Goal: Task Accomplishment & Management: Manage account settings

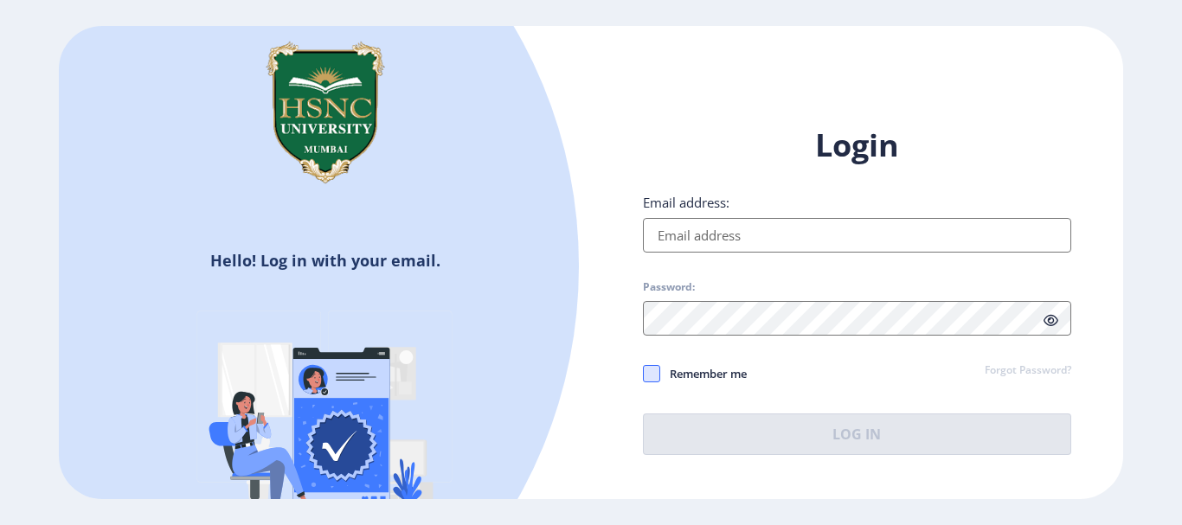
type input "[EMAIL_ADDRESS][DOMAIN_NAME]"
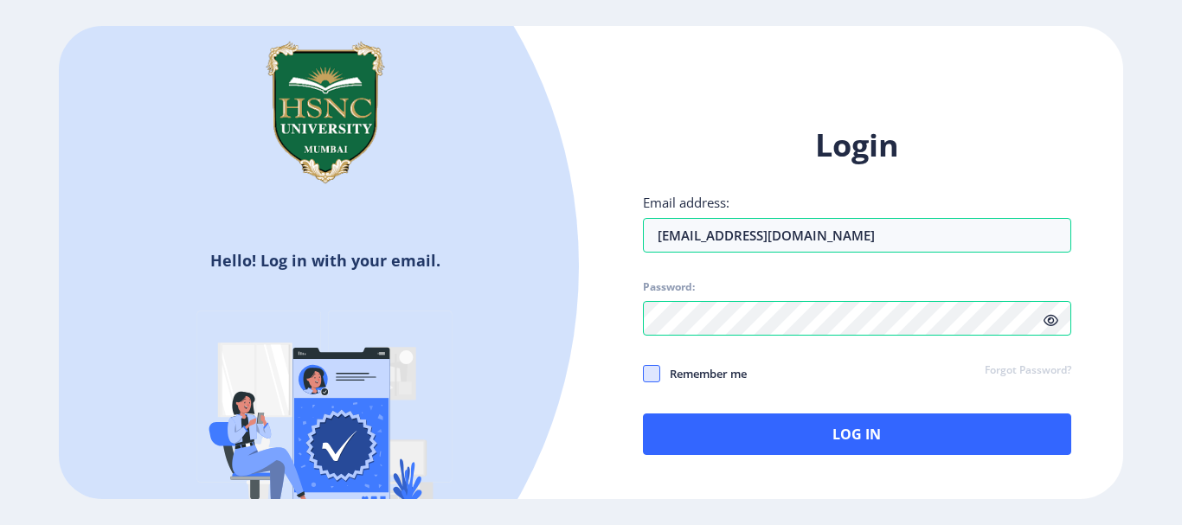
click at [653, 373] on span at bounding box center [651, 373] width 17 height 17
click at [644, 373] on input "Remember me" at bounding box center [643, 373] width 1 height 1
checkbox input "true"
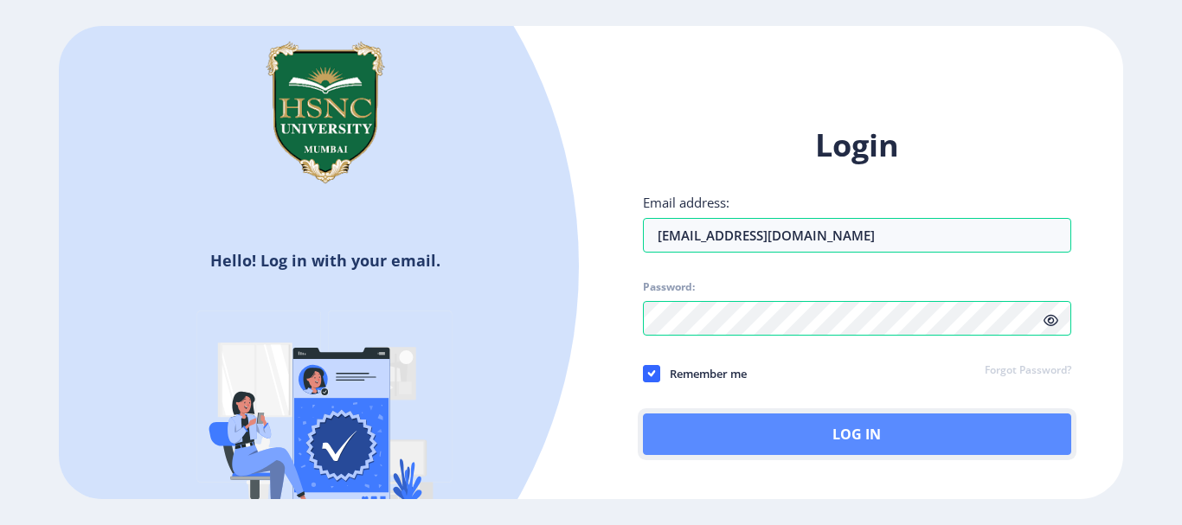
click at [785, 451] on button "Log In" at bounding box center [857, 435] width 428 height 42
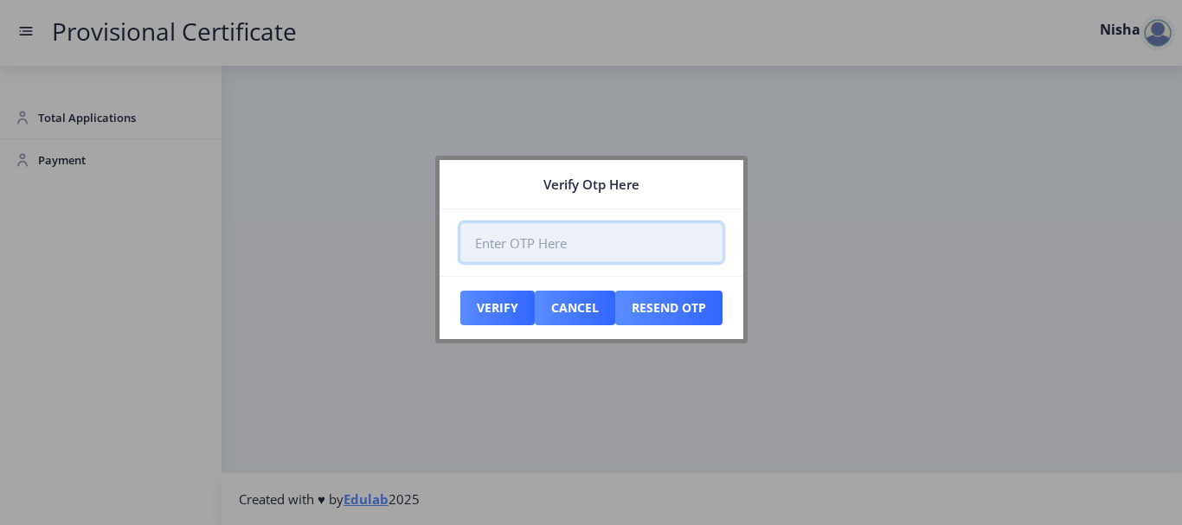
click at [502, 244] on input "number" at bounding box center [591, 242] width 262 height 39
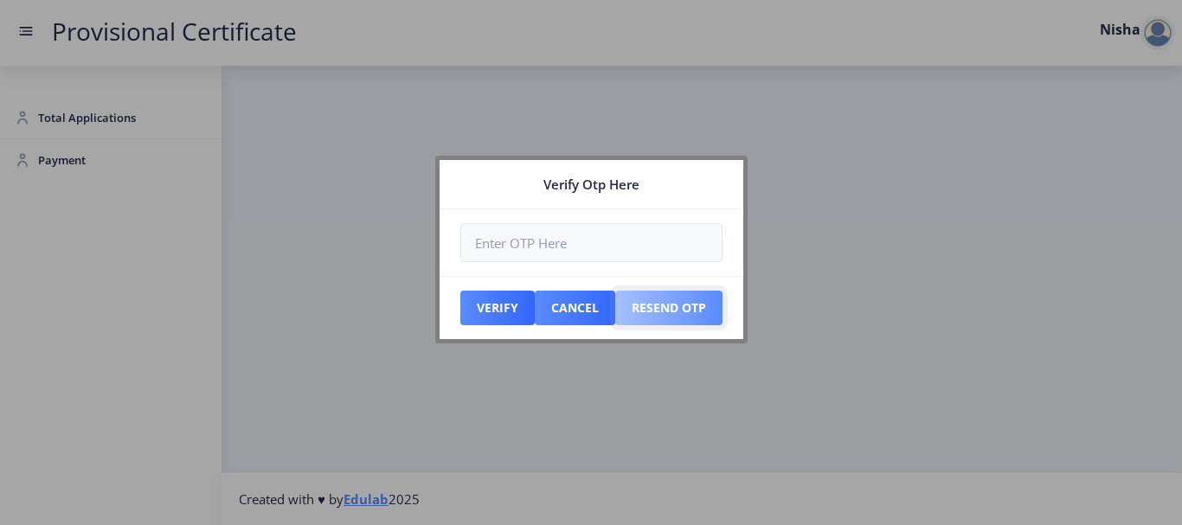
click at [535, 305] on button "Resend Otp" at bounding box center [497, 308] width 74 height 35
click at [494, 314] on button "Verify" at bounding box center [497, 308] width 74 height 35
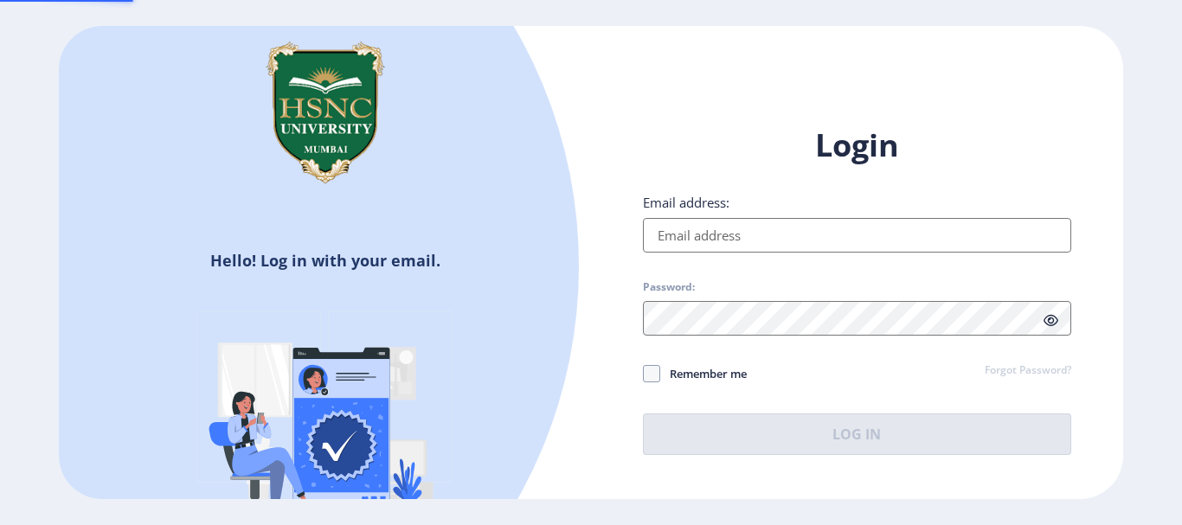
type input "[EMAIL_ADDRESS][DOMAIN_NAME]"
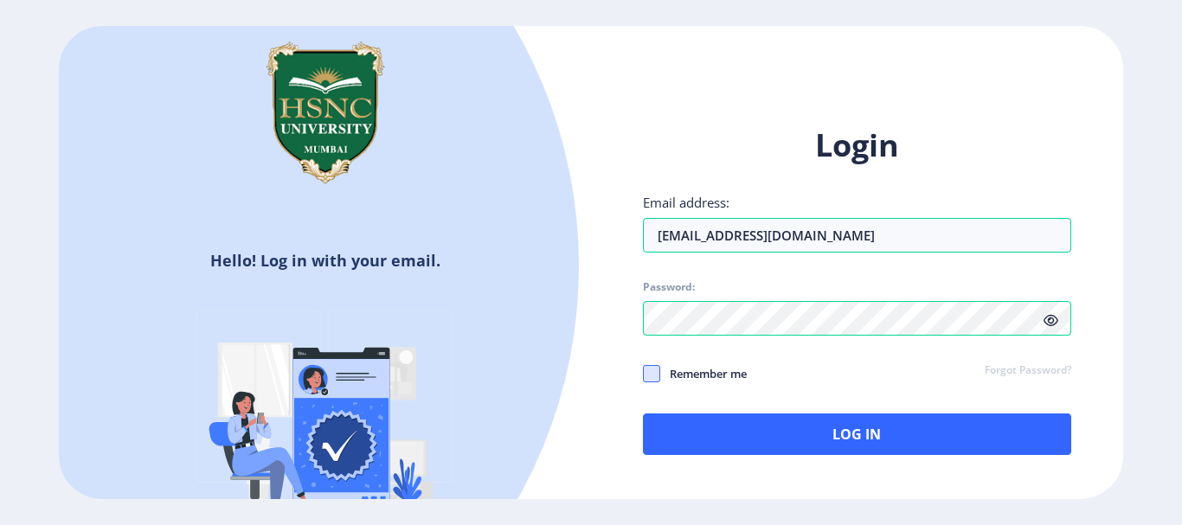
click at [652, 376] on span at bounding box center [651, 373] width 17 height 17
click at [644, 374] on input "Remember me" at bounding box center [643, 373] width 1 height 1
checkbox input "true"
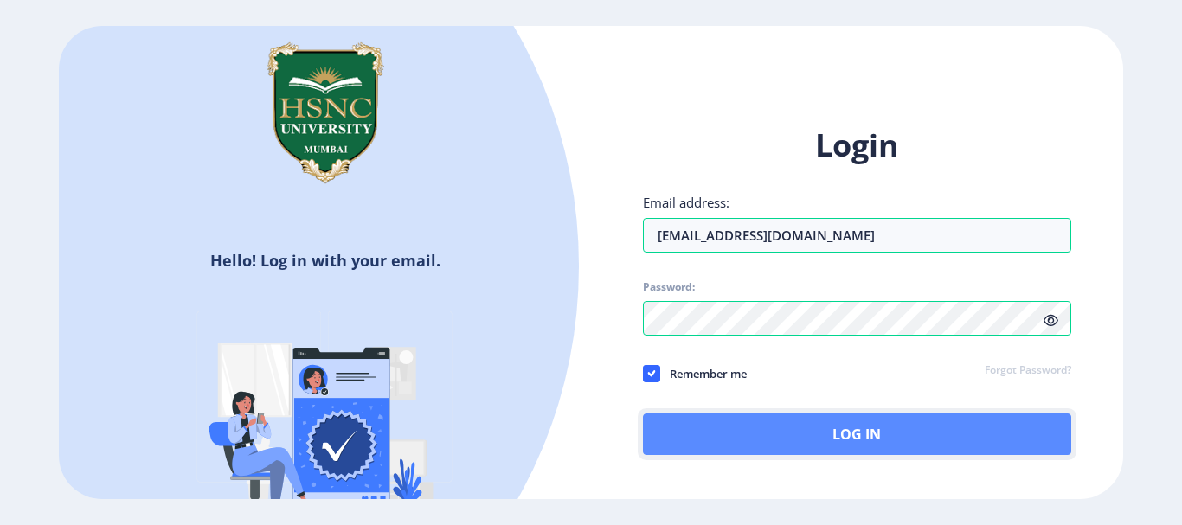
click at [803, 433] on button "Log In" at bounding box center [857, 435] width 428 height 42
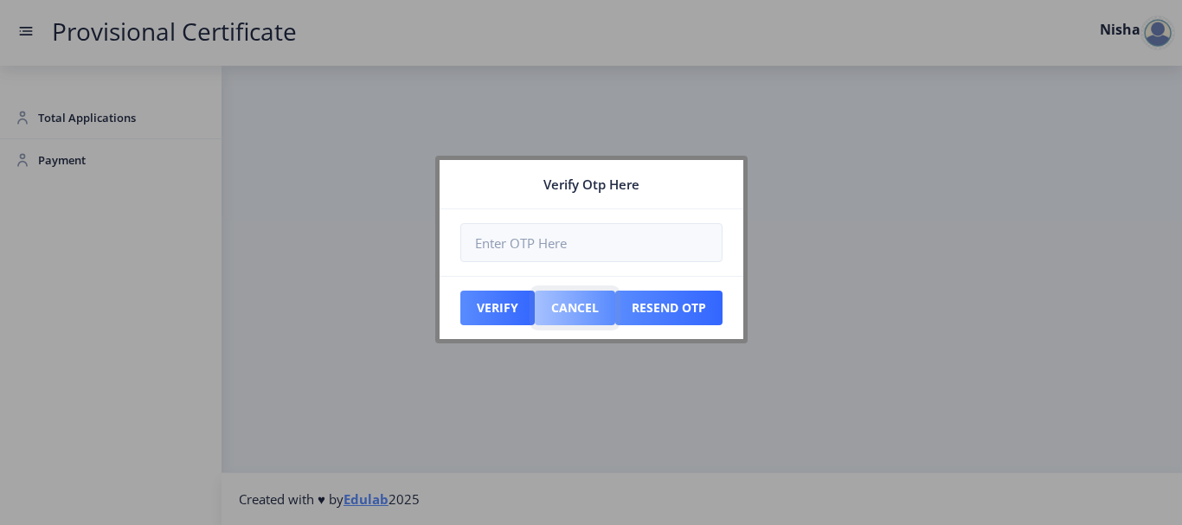
click at [535, 301] on button "Cancel" at bounding box center [497, 308] width 74 height 35
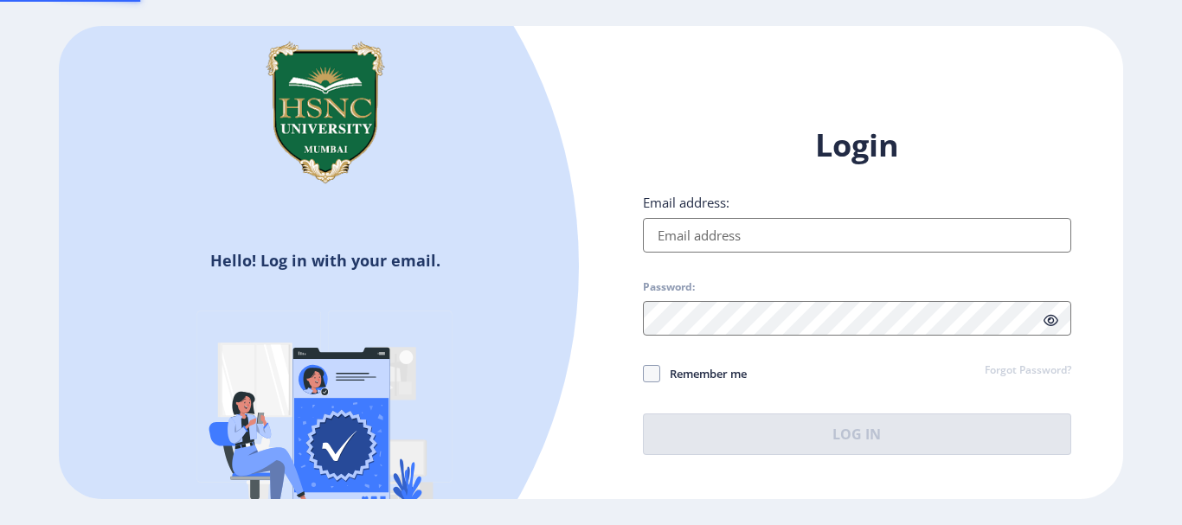
type input "[EMAIL_ADDRESS][DOMAIN_NAME]"
